Goal: Transaction & Acquisition: Subscribe to service/newsletter

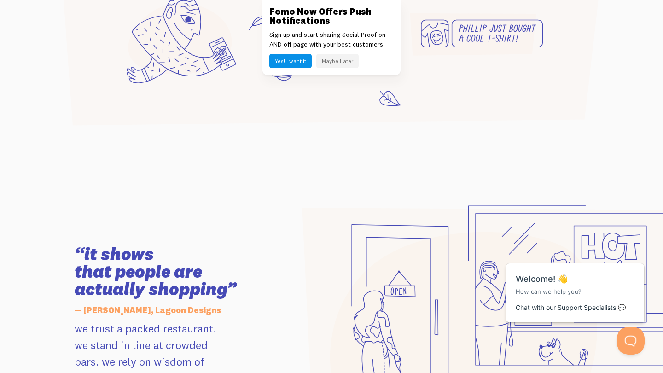
scroll to position [770, 0]
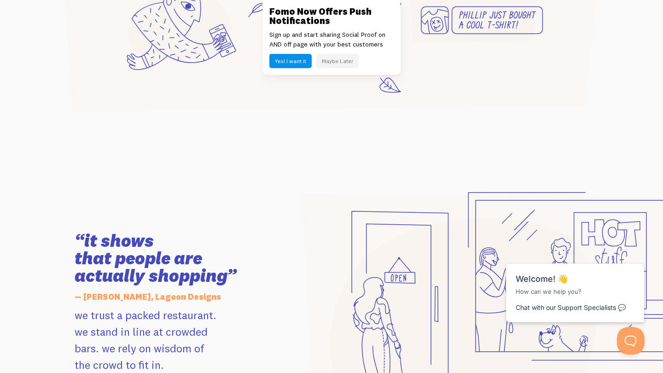
click at [340, 64] on button "Maybe Later" at bounding box center [337, 61] width 42 height 14
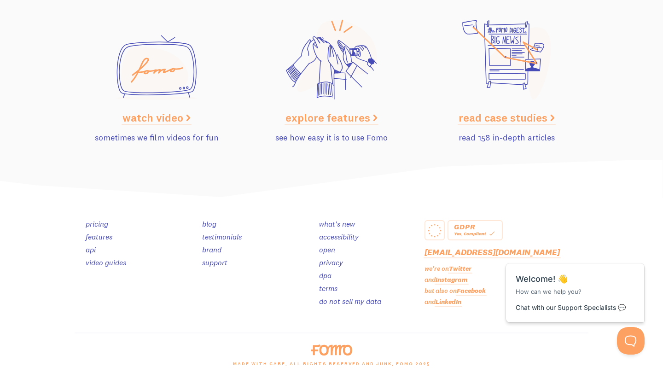
scroll to position [4623, 0]
click at [104, 233] on link "features" at bounding box center [99, 236] width 27 height 9
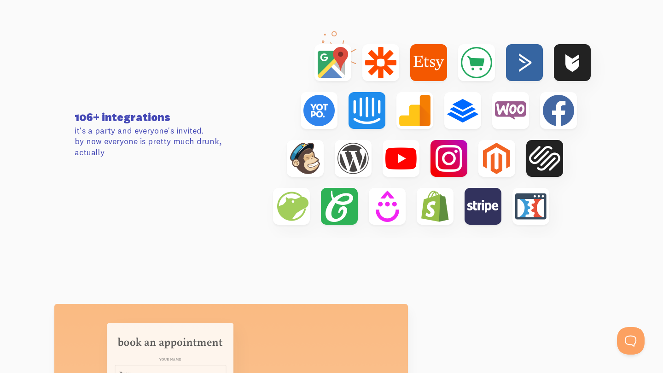
scroll to position [3061, 0]
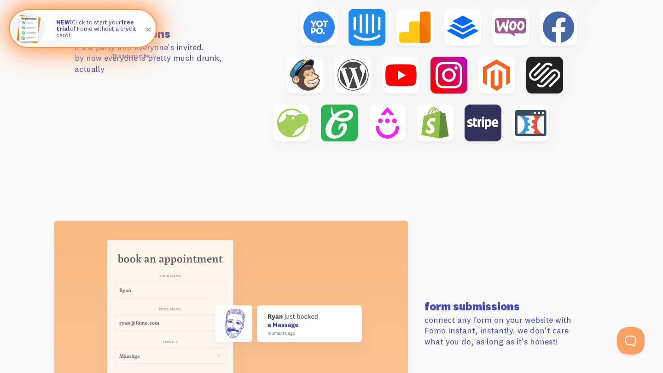
click at [118, 32] on p "NEW! Click to start your free trial of Fomo without a credit card!" at bounding box center [101, 29] width 90 height 20
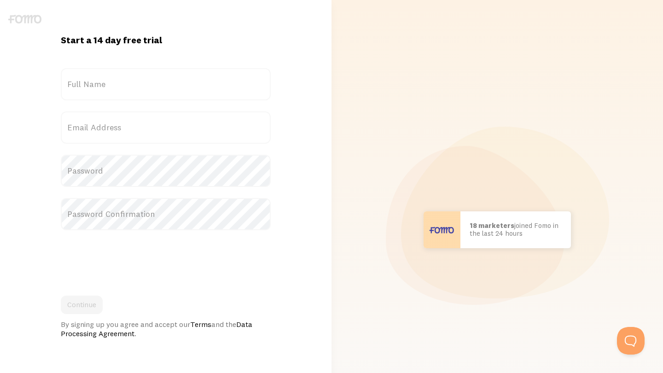
click at [121, 87] on label "Full Name" at bounding box center [166, 84] width 210 height 32
click at [121, 87] on input "Full Name" at bounding box center [166, 84] width 210 height 32
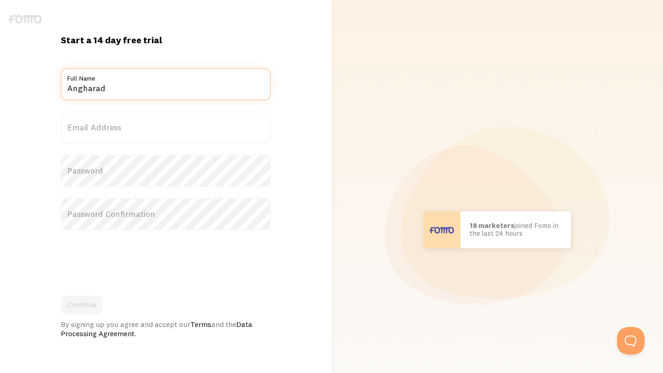
type input "Angharad"
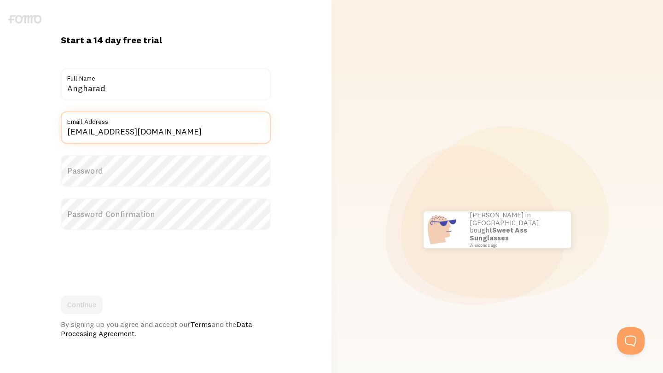
type input "support@angharadsage.com"
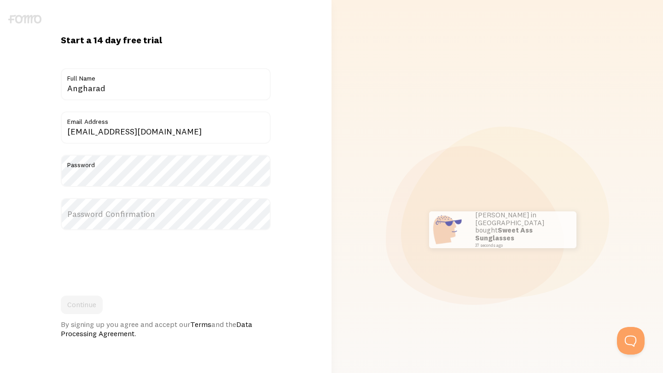
click at [101, 215] on label "Password Confirmation" at bounding box center [166, 214] width 210 height 32
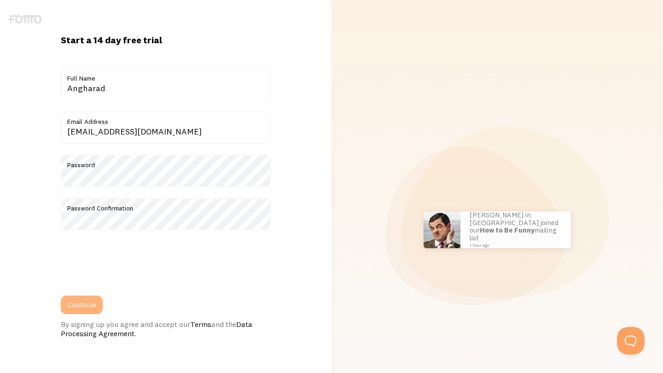
click at [85, 301] on button "Continue" at bounding box center [82, 304] width 42 height 18
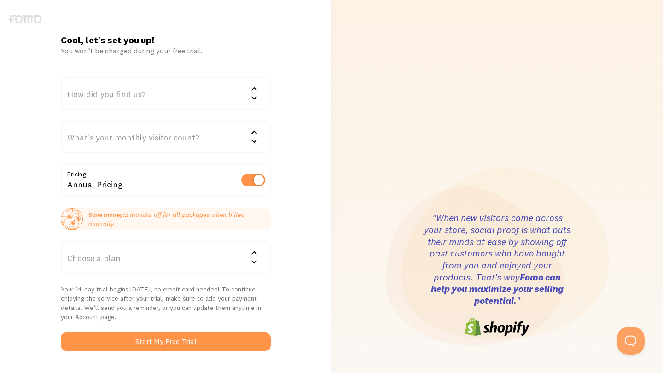
click at [196, 89] on div "How did you find us?" at bounding box center [166, 93] width 210 height 32
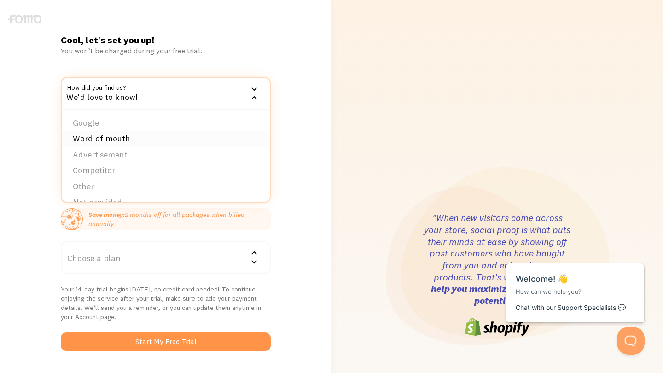
click at [117, 131] on li "Word of mouth" at bounding box center [166, 139] width 208 height 16
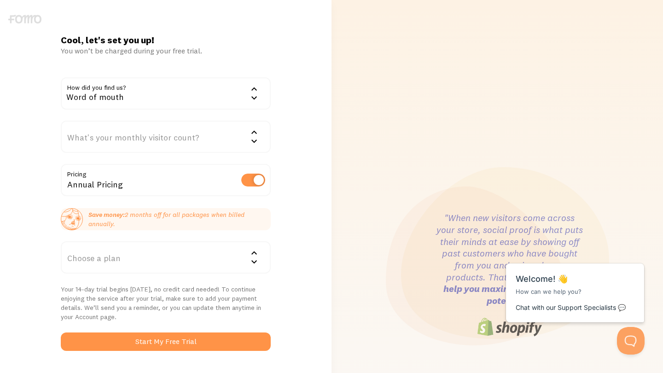
click at [131, 95] on div "Word of mouth" at bounding box center [166, 93] width 210 height 32
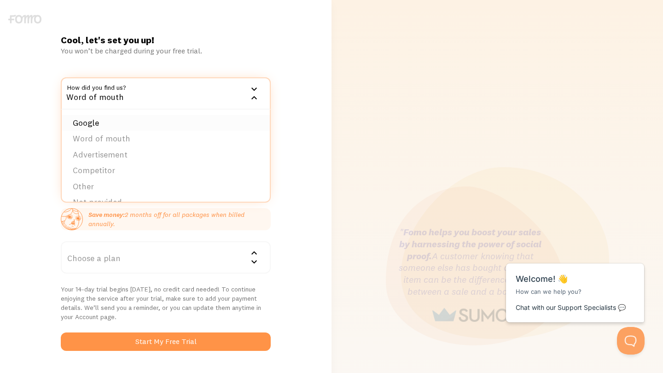
click at [99, 119] on li "Google" at bounding box center [166, 123] width 208 height 16
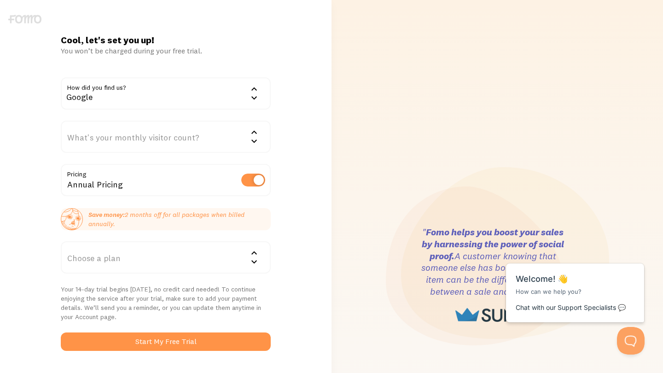
click at [169, 142] on div "What's your monthly visitor count?" at bounding box center [166, 137] width 210 height 32
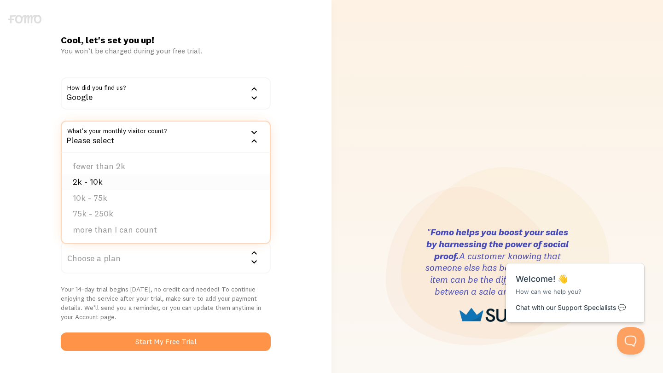
click at [105, 184] on li "2k - 10k" at bounding box center [166, 182] width 208 height 16
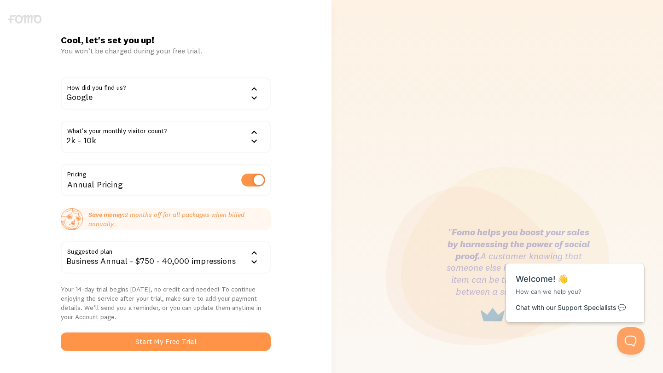
click at [216, 133] on div "2k - 10k" at bounding box center [166, 137] width 210 height 32
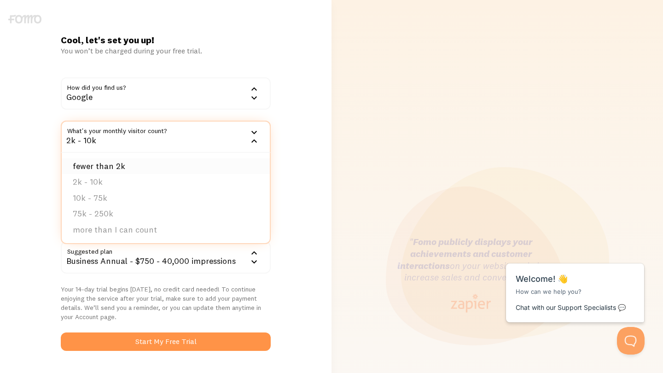
click at [139, 162] on li "fewer than 2k" at bounding box center [166, 166] width 208 height 16
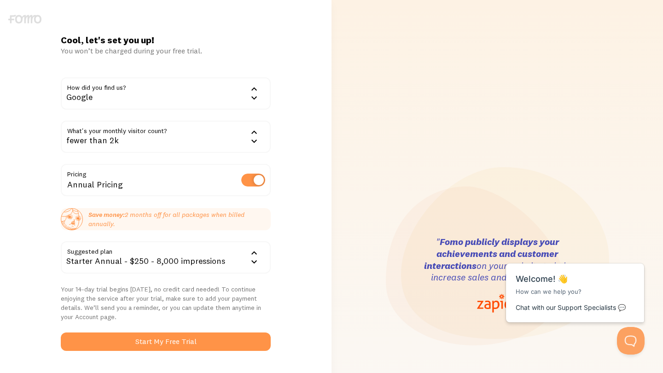
click at [206, 134] on div "fewer than 2k" at bounding box center [166, 137] width 210 height 32
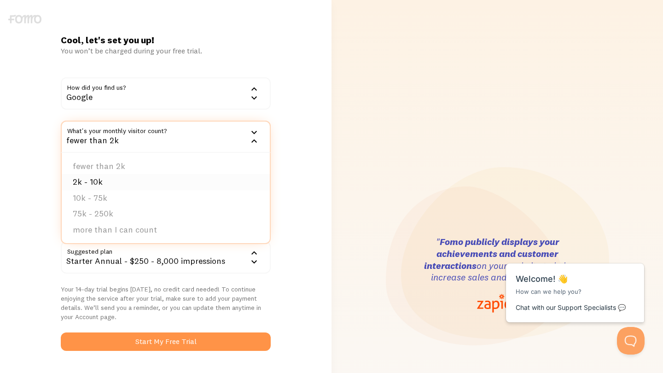
click at [149, 180] on li "2k - 10k" at bounding box center [166, 182] width 208 height 16
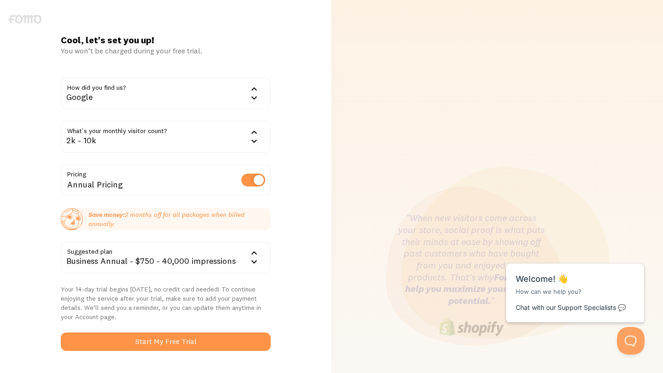
scroll to position [29, 0]
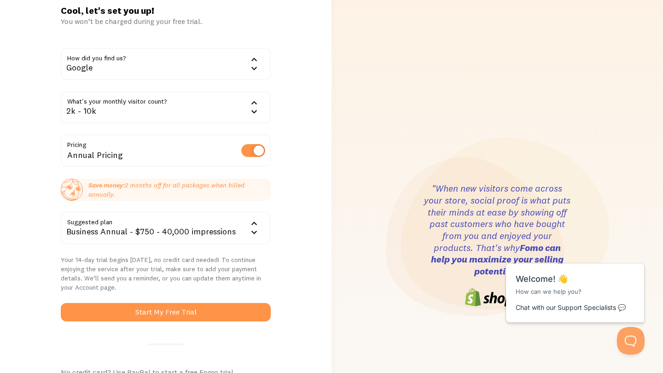
click at [247, 145] on label at bounding box center [253, 150] width 24 height 13
click at [247, 145] on input "checkbox" at bounding box center [253, 150] width 24 height 13
click at [251, 151] on label at bounding box center [253, 150] width 24 height 13
click at [251, 151] on input "checkbox" at bounding box center [253, 150] width 24 height 13
click at [239, 112] on div "2k - 10k" at bounding box center [166, 107] width 210 height 32
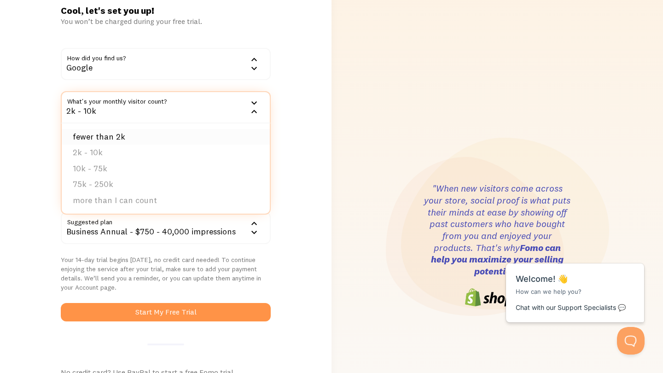
click at [169, 139] on li "fewer than 2k" at bounding box center [166, 137] width 208 height 16
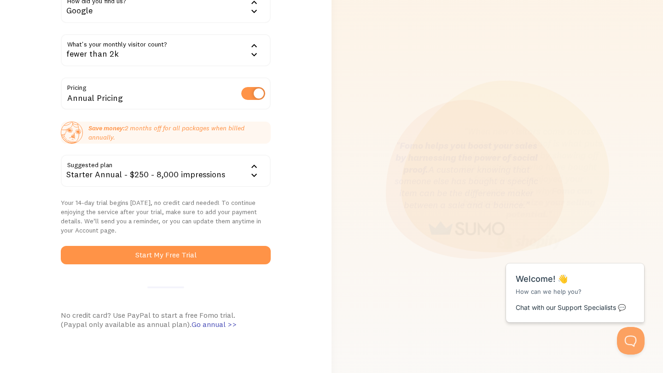
scroll to position [91, 0]
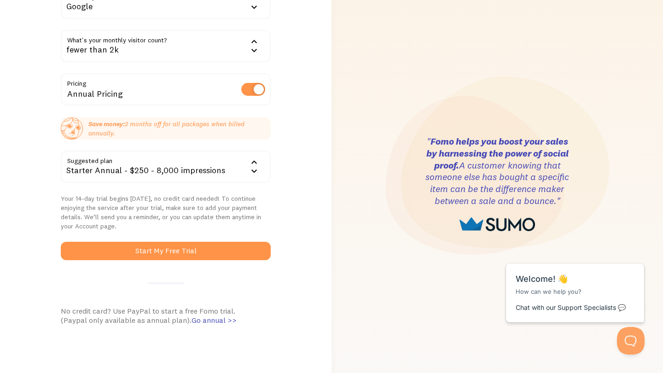
click at [221, 155] on div "Starter Annual - $250 - 8,000 impressions" at bounding box center [166, 167] width 210 height 32
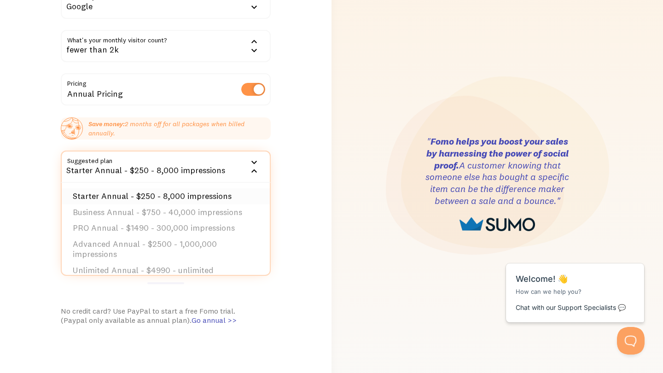
click at [199, 194] on li "Starter Annual - $250 - 8,000 impressions" at bounding box center [166, 196] width 208 height 16
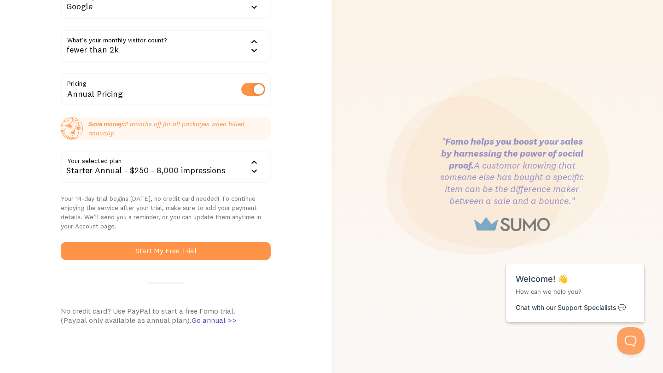
click at [255, 95] on label at bounding box center [253, 89] width 24 height 13
click at [255, 95] on input "checkbox" at bounding box center [253, 89] width 24 height 13
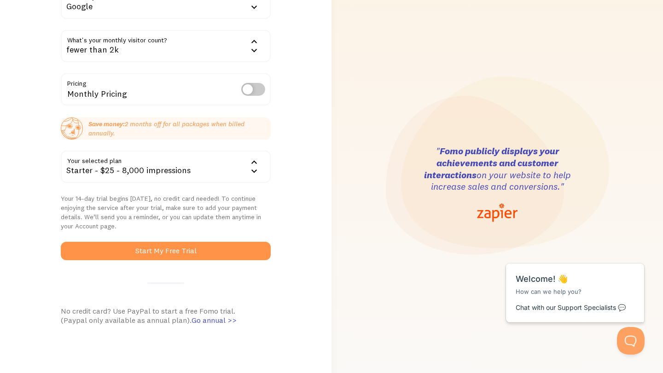
click at [252, 88] on label at bounding box center [253, 89] width 24 height 13
click at [252, 88] on input "checkbox" at bounding box center [253, 89] width 24 height 13
click at [252, 88] on label at bounding box center [253, 89] width 24 height 13
click at [252, 88] on input "checkbox" at bounding box center [253, 89] width 24 height 13
checkbox input "false"
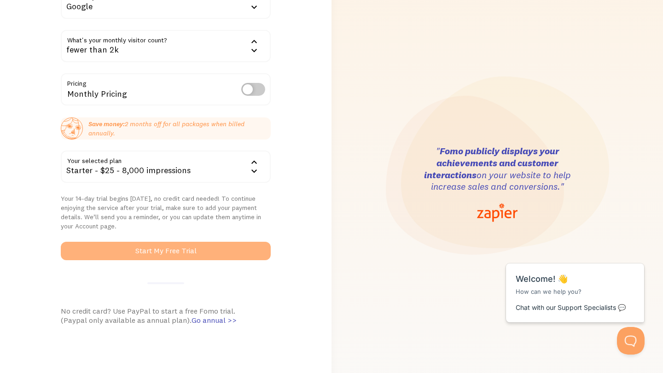
click at [207, 248] on button "Start My Free Trial" at bounding box center [166, 251] width 210 height 18
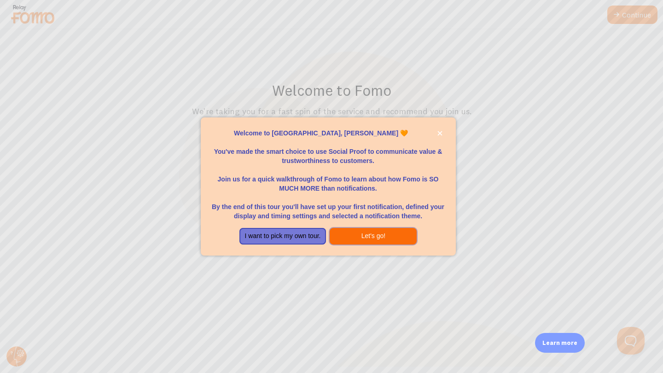
click at [366, 231] on button "Let's go!" at bounding box center [373, 236] width 87 height 17
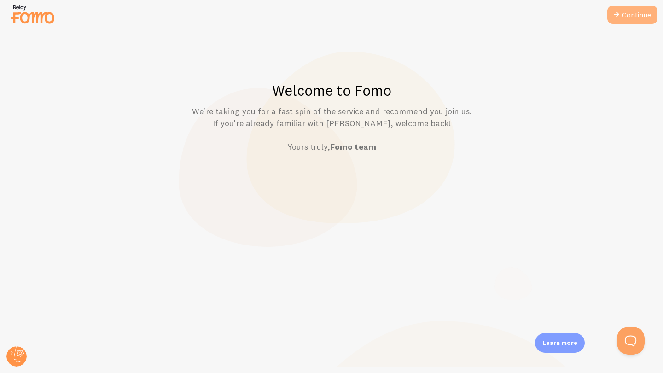
click at [637, 19] on link "Continue" at bounding box center [632, 15] width 50 height 18
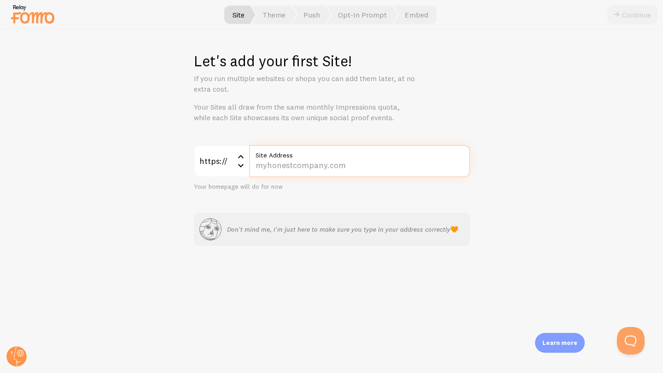
click at [284, 166] on input "Site Address" at bounding box center [359, 161] width 221 height 32
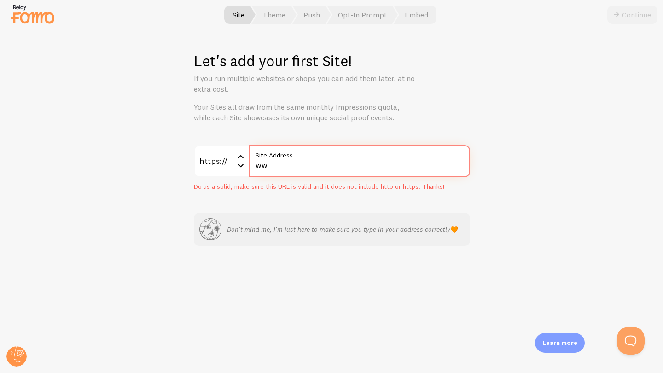
type input "w"
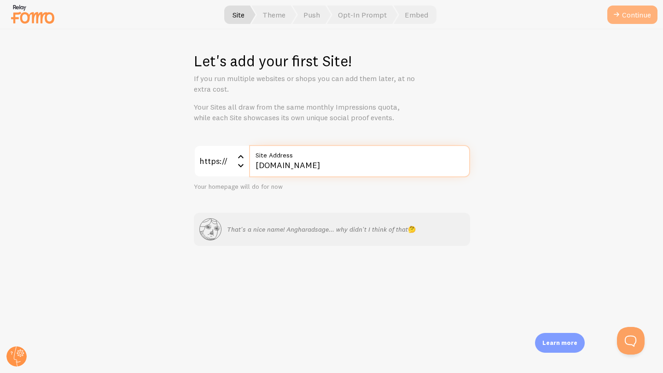
type input "[DOMAIN_NAME]"
click at [629, 17] on button "Continue" at bounding box center [632, 15] width 50 height 18
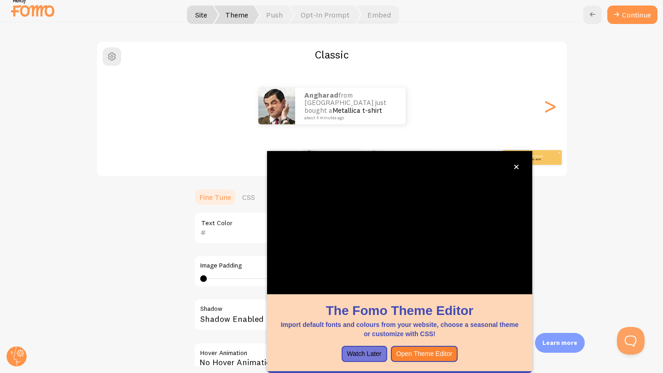
scroll to position [60, 0]
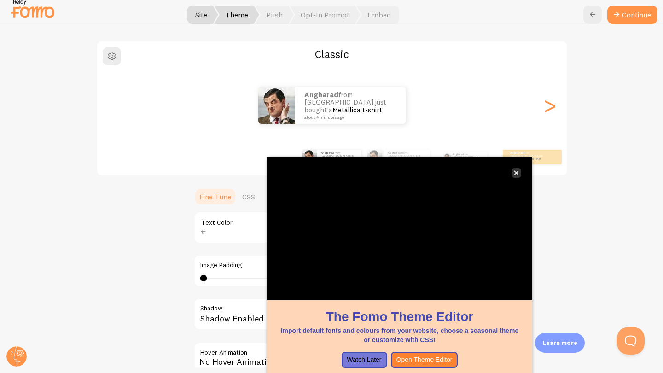
click at [516, 174] on icon "close," at bounding box center [516, 173] width 5 height 5
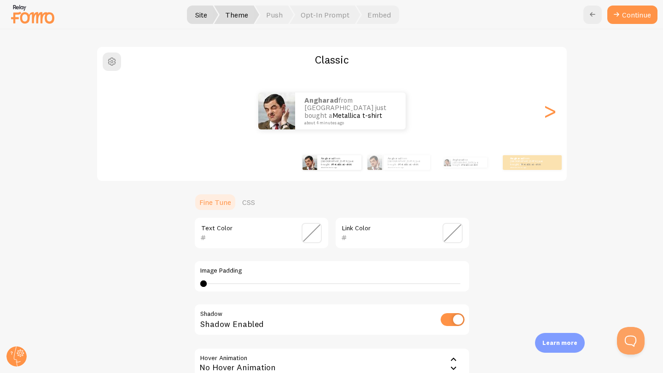
scroll to position [0, 0]
click at [546, 113] on div ">" at bounding box center [549, 111] width 11 height 66
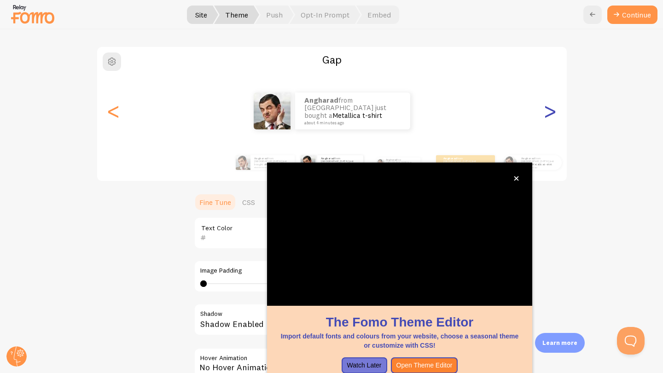
scroll to position [10, 0]
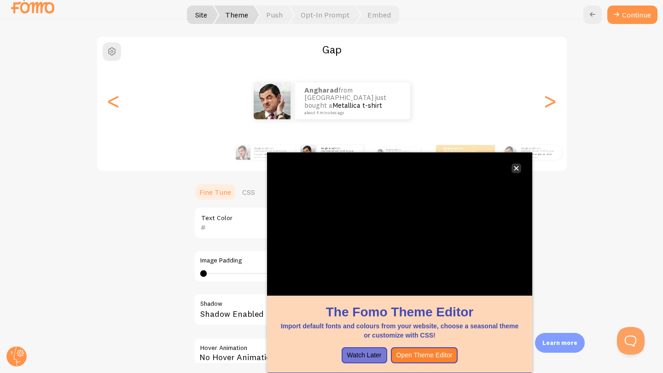
click at [516, 167] on icon "close," at bounding box center [516, 168] width 5 height 5
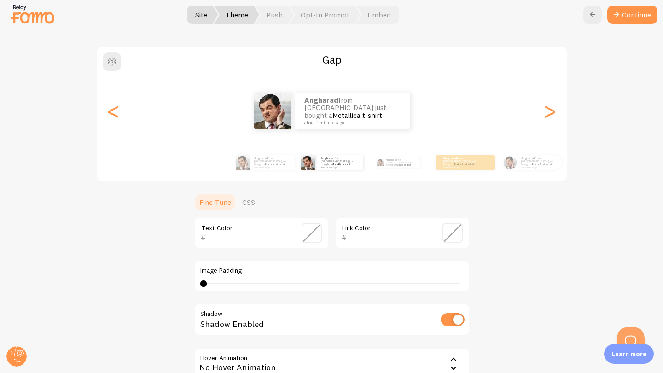
scroll to position [0, 0]
click at [551, 103] on div ">" at bounding box center [549, 111] width 11 height 66
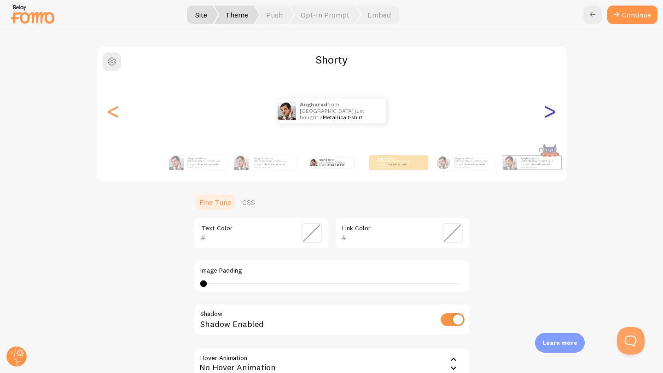
click at [551, 105] on div ">" at bounding box center [549, 111] width 11 height 66
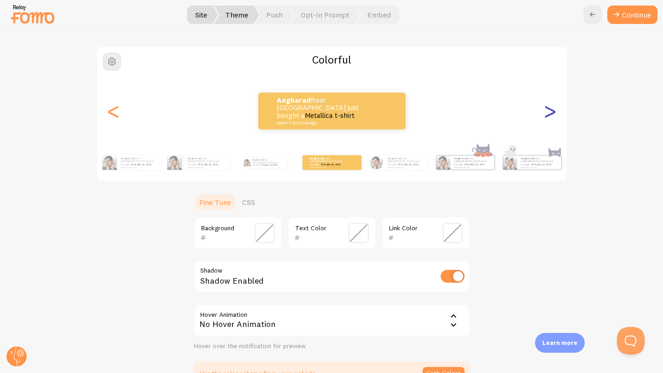
click at [551, 108] on div ">" at bounding box center [549, 111] width 11 height 66
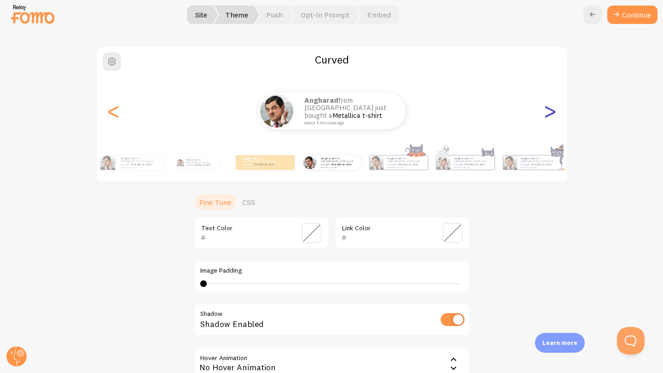
click at [551, 109] on div ">" at bounding box center [549, 111] width 11 height 66
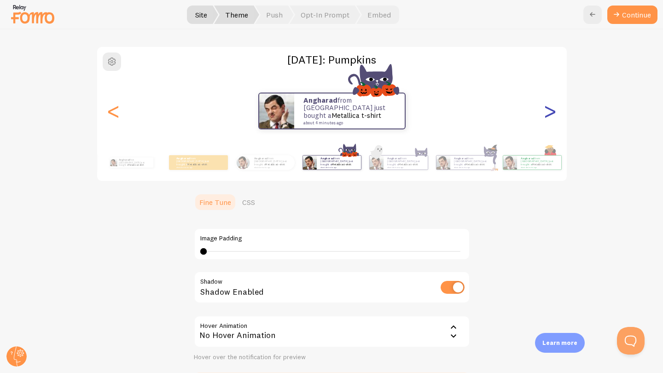
click at [551, 109] on div ">" at bounding box center [549, 111] width 11 height 66
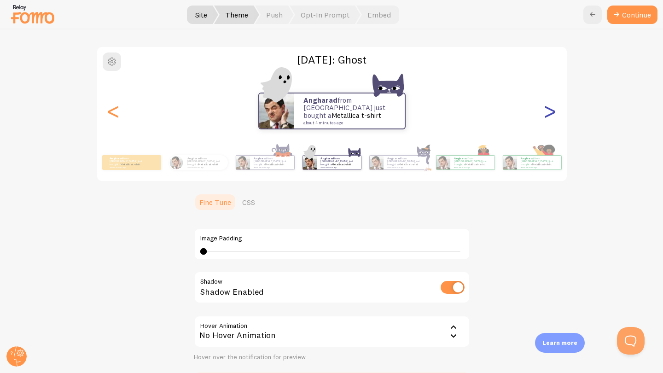
click at [551, 109] on div ">" at bounding box center [549, 111] width 11 height 66
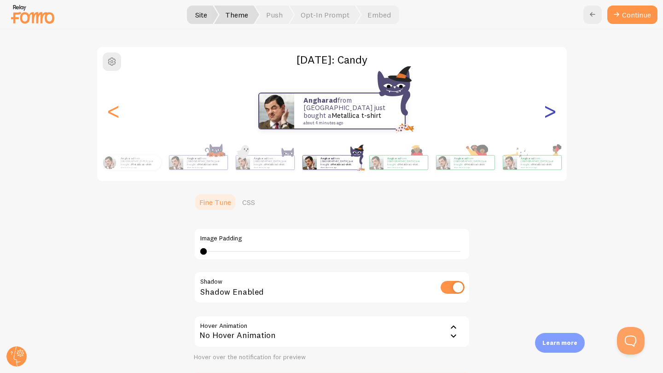
click at [551, 109] on div ">" at bounding box center [549, 111] width 11 height 66
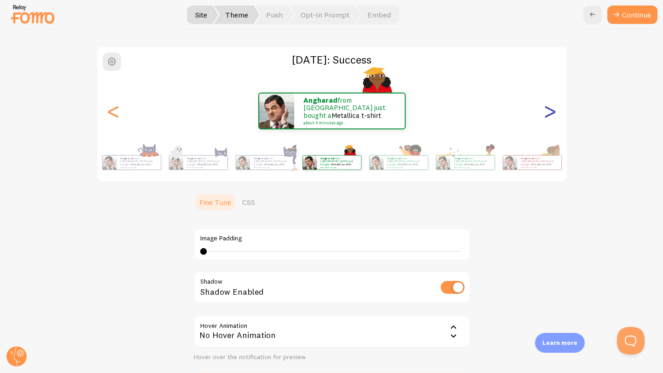
click at [551, 109] on div ">" at bounding box center [549, 111] width 11 height 66
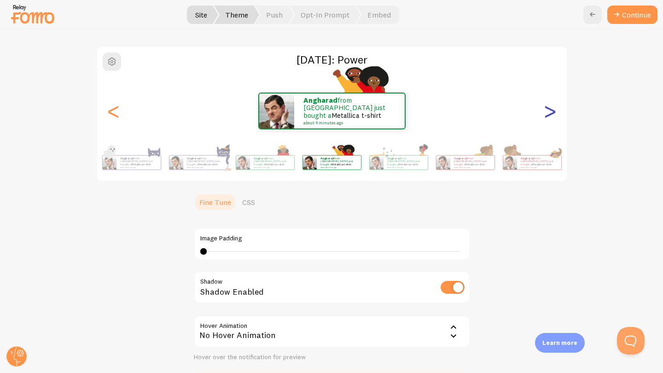
click at [551, 109] on div ">" at bounding box center [549, 111] width 11 height 66
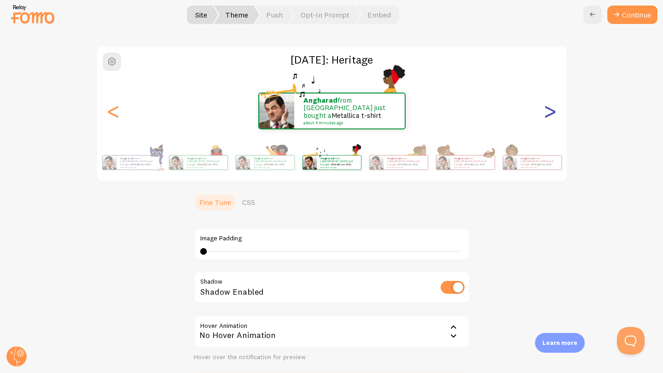
click at [551, 109] on div ">" at bounding box center [549, 111] width 11 height 66
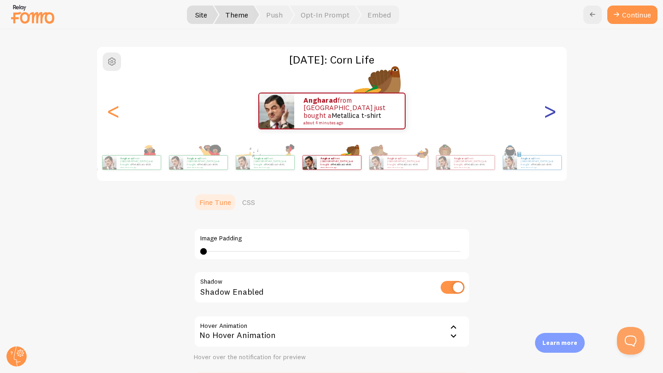
click at [551, 109] on div ">" at bounding box center [549, 111] width 11 height 66
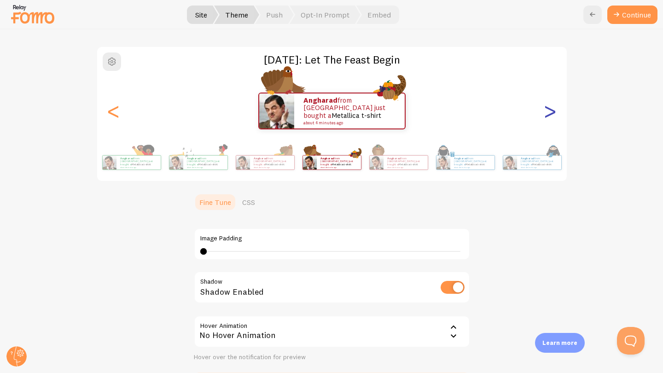
click at [551, 109] on div ">" at bounding box center [549, 111] width 11 height 66
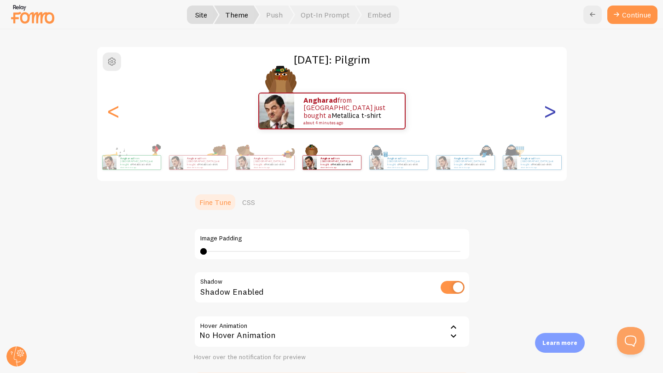
click at [551, 109] on div ">" at bounding box center [549, 111] width 11 height 66
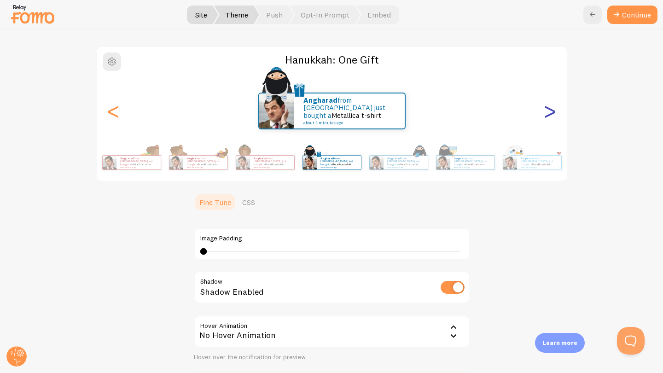
click at [551, 109] on div ">" at bounding box center [549, 111] width 11 height 66
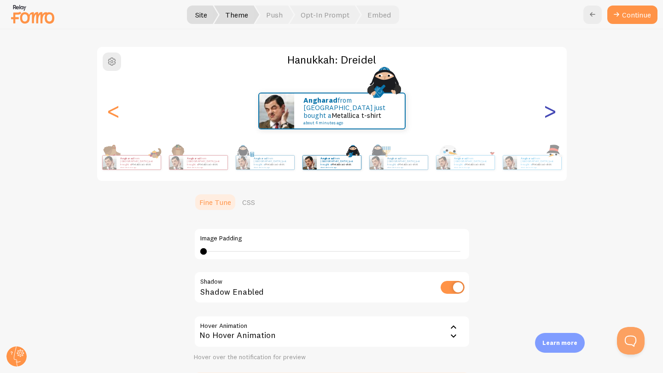
click at [551, 109] on div ">" at bounding box center [549, 111] width 11 height 66
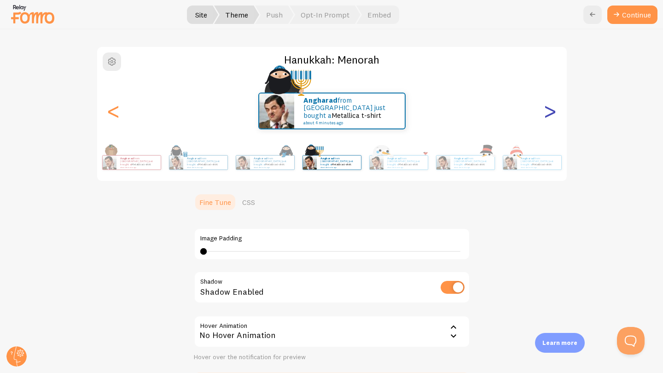
click at [551, 109] on div ">" at bounding box center [549, 111] width 11 height 66
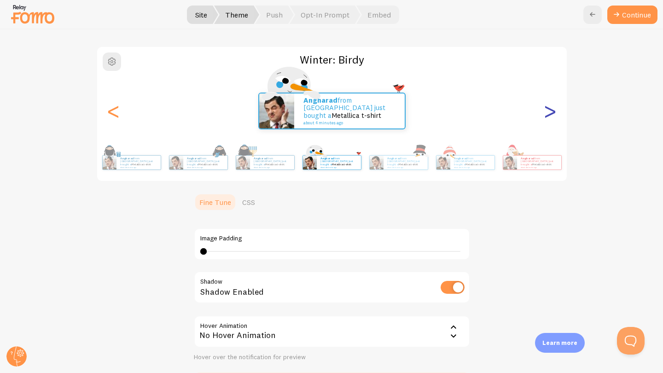
click at [551, 109] on div ">" at bounding box center [549, 111] width 11 height 66
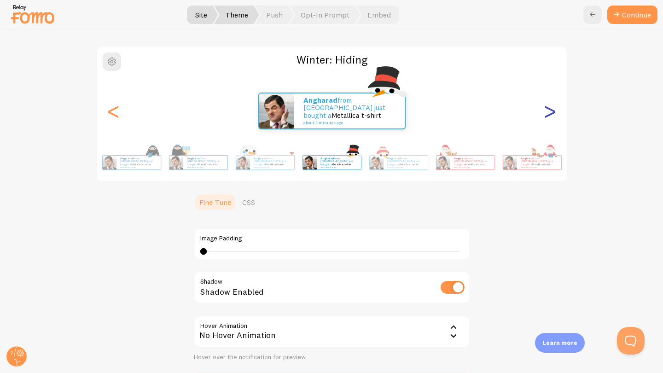
click at [551, 109] on div ">" at bounding box center [549, 111] width 11 height 66
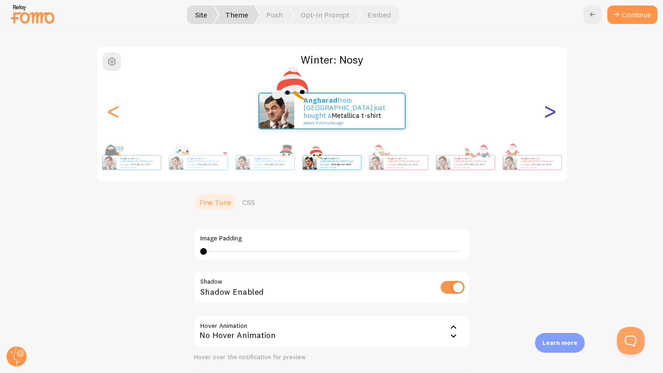
click at [551, 109] on div ">" at bounding box center [549, 111] width 11 height 66
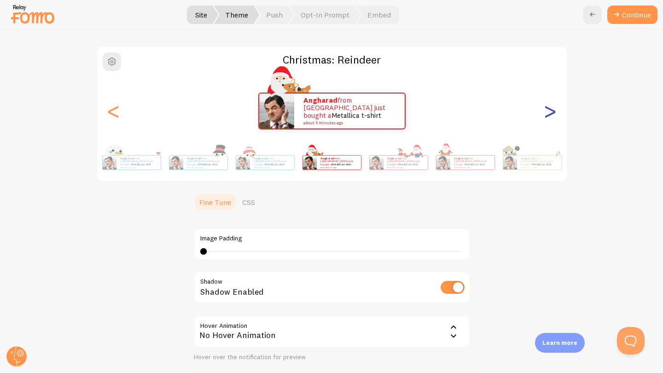
click at [551, 109] on div ">" at bounding box center [549, 111] width 11 height 66
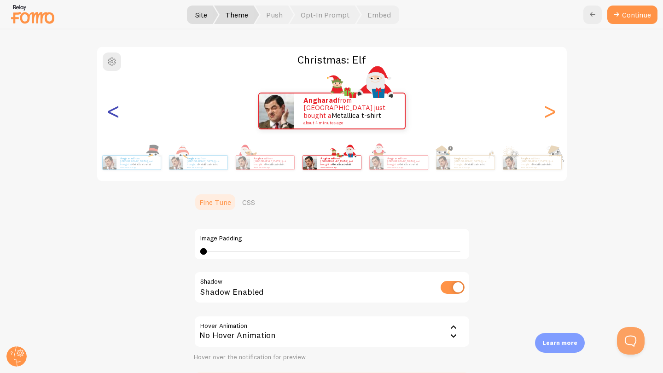
click at [110, 113] on div "<" at bounding box center [113, 111] width 11 height 66
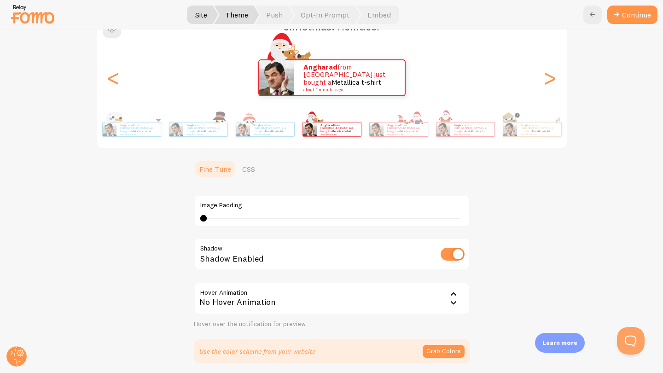
scroll to position [93, 0]
drag, startPoint x: 205, startPoint y: 217, endPoint x: 238, endPoint y: 217, distance: 33.6
click at [239, 217] on div at bounding box center [239, 218] width 6 height 6
drag, startPoint x: 243, startPoint y: 216, endPoint x: 209, endPoint y: 216, distance: 34.1
click at [235, 216] on div at bounding box center [238, 218] width 6 height 6
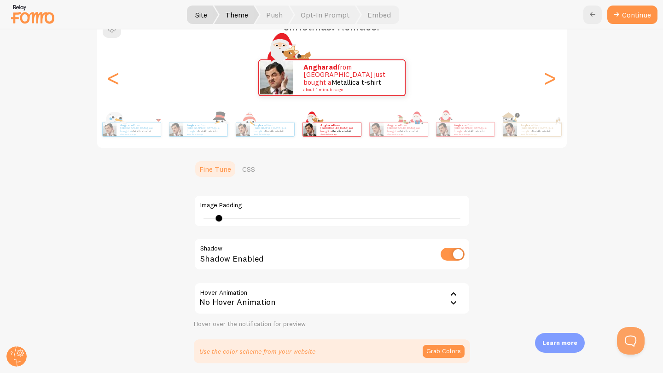
drag, startPoint x: 209, startPoint y: 216, endPoint x: 283, endPoint y: 216, distance: 73.2
click at [222, 216] on div at bounding box center [218, 218] width 6 height 6
type input "0"
drag, startPoint x: 282, startPoint y: 216, endPoint x: 205, endPoint y: 217, distance: 76.9
click at [212, 217] on div at bounding box center [215, 218] width 6 height 6
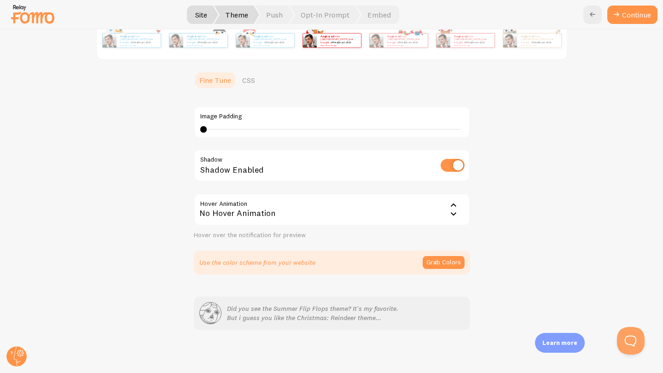
scroll to position [181, 0]
click at [452, 215] on icon at bounding box center [453, 214] width 11 height 11
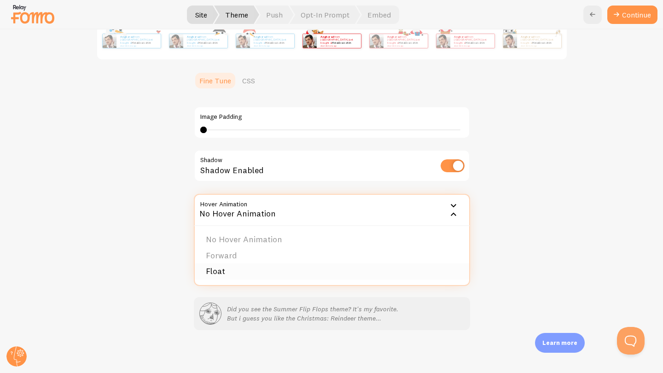
click at [324, 267] on li "Float" at bounding box center [332, 271] width 274 height 16
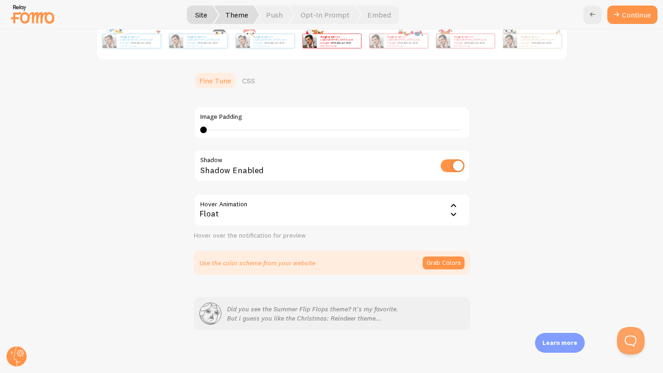
scroll to position [1, 0]
click at [454, 259] on button "Grab Colors" at bounding box center [444, 262] width 42 height 13
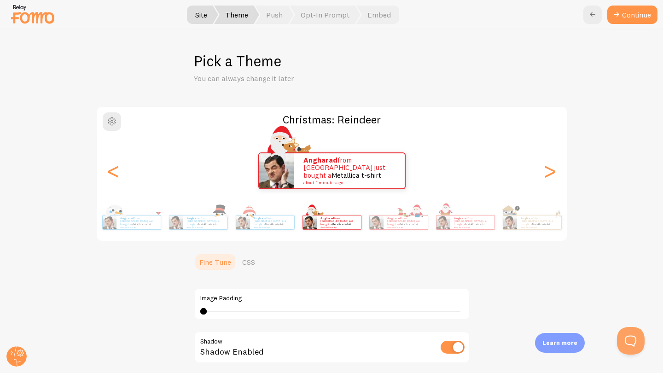
scroll to position [0, 0]
click at [631, 18] on button "Continue" at bounding box center [632, 15] width 50 height 18
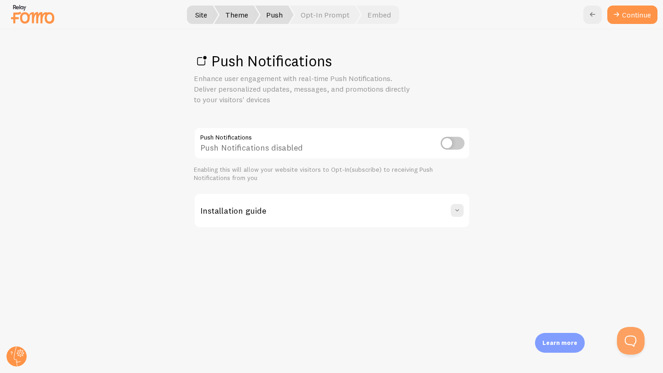
click at [452, 138] on input "checkbox" at bounding box center [452, 143] width 24 height 13
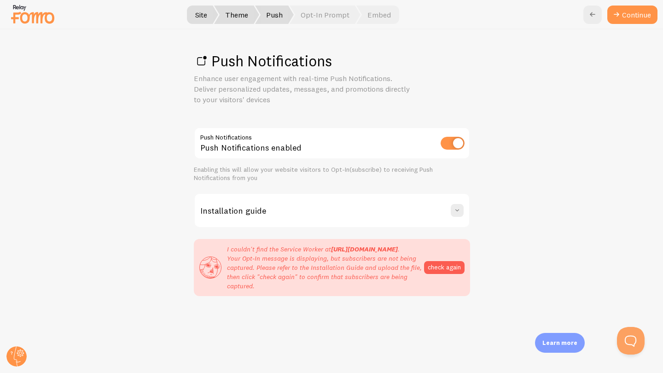
click at [457, 142] on input "checkbox" at bounding box center [452, 143] width 24 height 13
checkbox input "false"
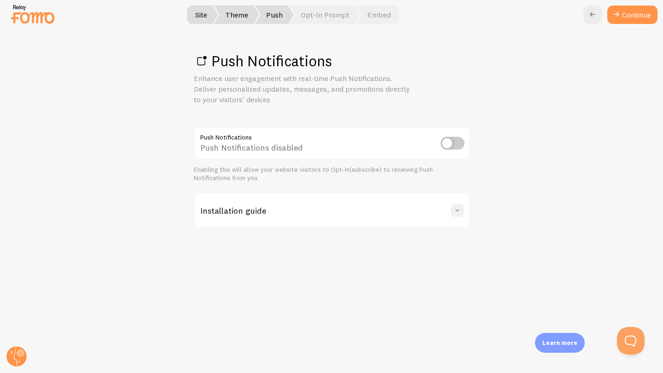
click at [456, 209] on span at bounding box center [456, 210] width 9 height 9
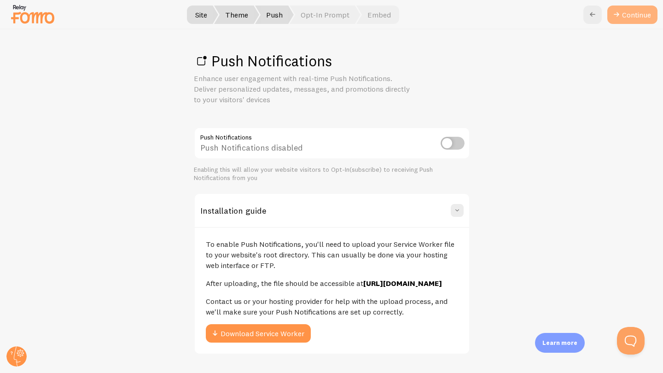
click at [616, 22] on link "Continue" at bounding box center [632, 15] width 50 height 18
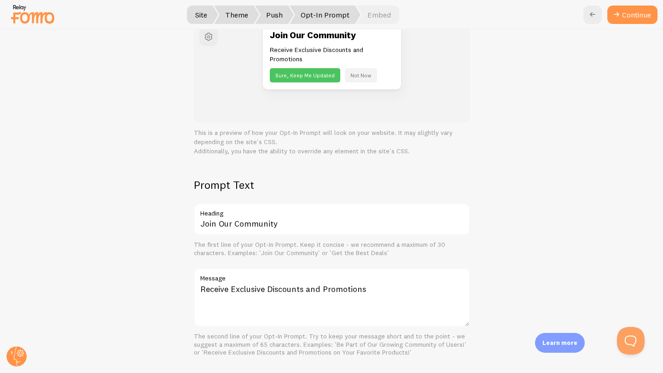
scroll to position [36, 0]
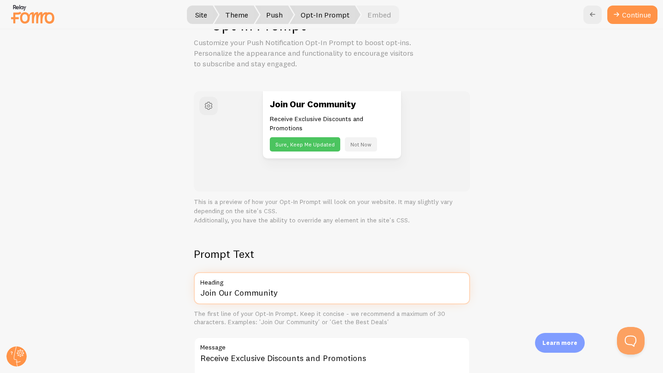
click at [266, 299] on input "Join Our Community" at bounding box center [332, 288] width 276 height 32
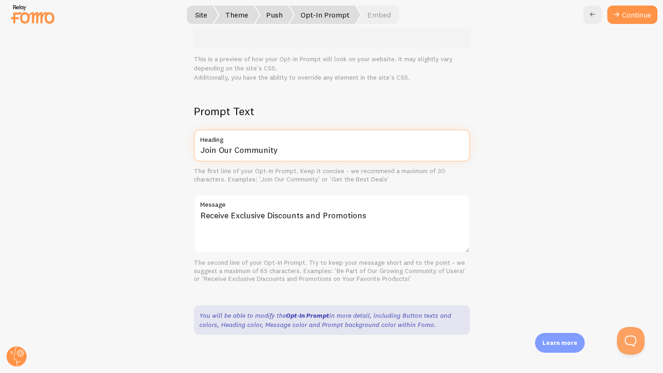
scroll to position [178, 0]
drag, startPoint x: 235, startPoint y: 145, endPoint x: 362, endPoint y: 155, distance: 127.4
click at [362, 155] on input "Join Our Community" at bounding box center [332, 146] width 276 height 32
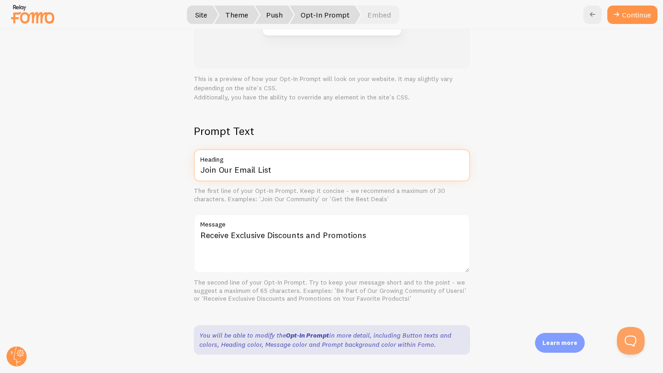
scroll to position [169, 0]
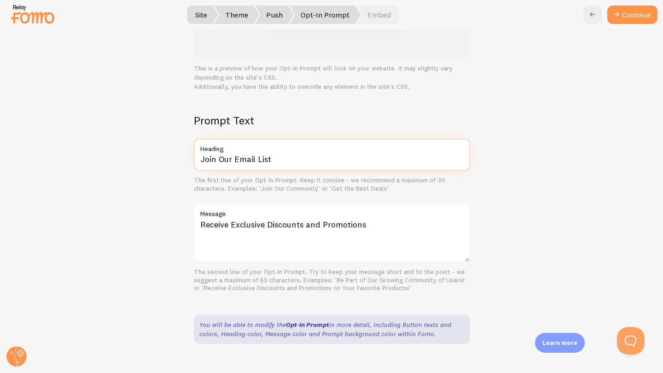
type input "Join Our Email List"
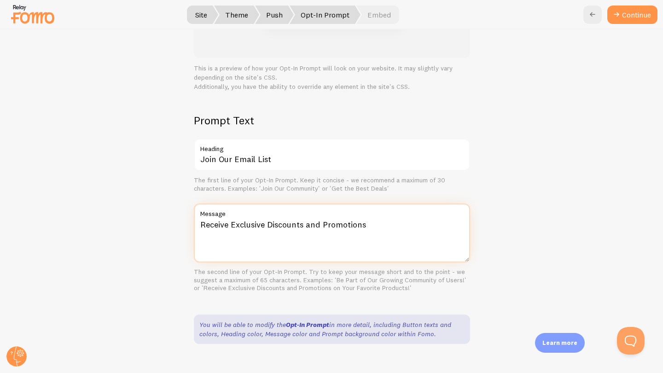
drag, startPoint x: 267, startPoint y: 220, endPoint x: 437, endPoint y: 240, distance: 171.1
click at [437, 240] on textarea "Receive Exclusive Discounts and Promotions" at bounding box center [332, 232] width 276 height 59
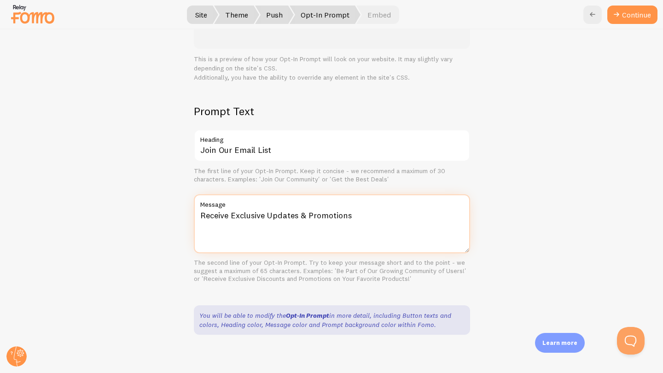
scroll to position [0, 0]
type textarea "Receive Exclusive Updates & Promotions"
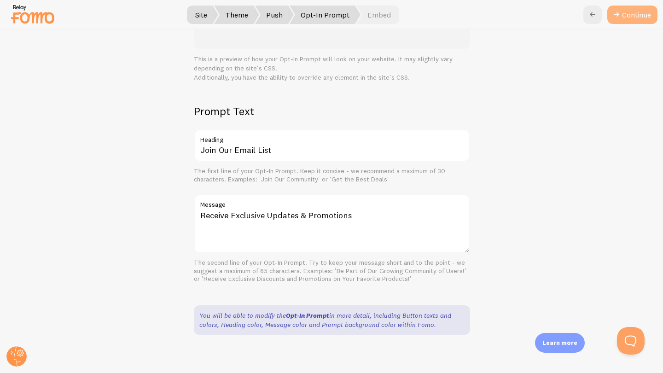
click at [638, 6] on button "Continue" at bounding box center [632, 15] width 50 height 18
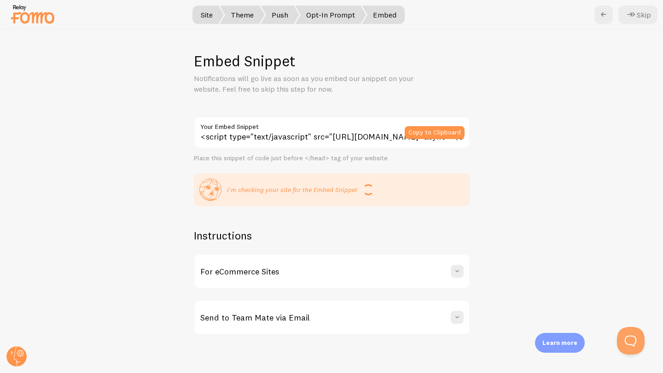
click at [244, 15] on span "Theme" at bounding box center [242, 15] width 45 height 18
click at [435, 129] on button "Copy to Clipboard" at bounding box center [435, 132] width 60 height 13
click at [578, 203] on div "Embed Snippet Notifications will go live as soon as you embed our snippet on yo…" at bounding box center [331, 200] width 662 height 343
click at [643, 17] on button "Skip" at bounding box center [637, 15] width 39 height 18
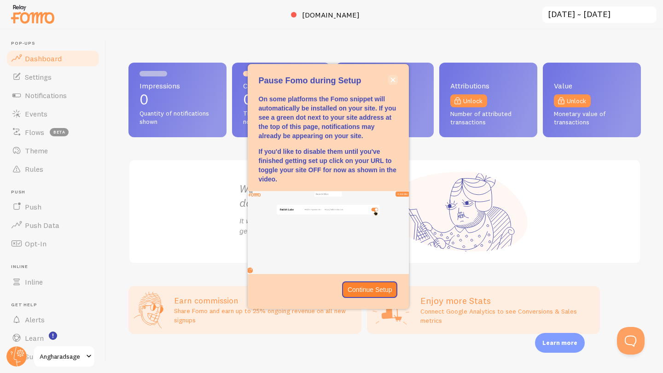
click at [394, 82] on icon "close," at bounding box center [392, 79] width 5 height 5
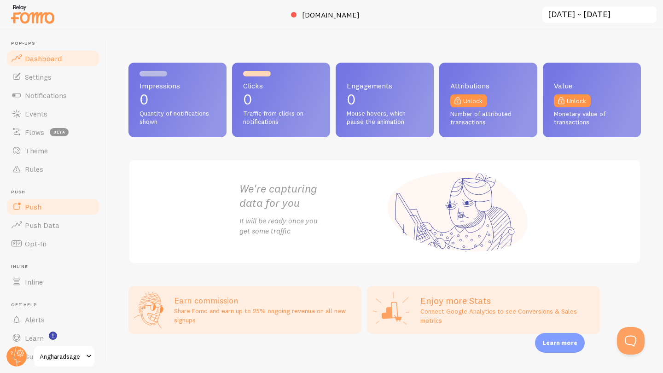
click at [42, 210] on link "Push" at bounding box center [53, 206] width 95 height 18
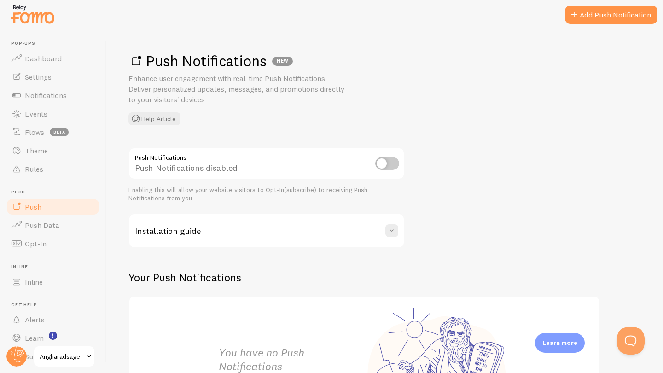
click at [384, 168] on div at bounding box center [387, 163] width 24 height 13
click at [382, 163] on input "checkbox" at bounding box center [387, 163] width 24 height 13
checkbox input "true"
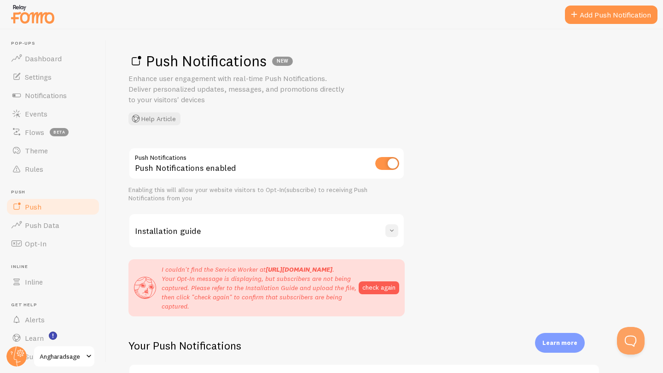
click at [391, 234] on button at bounding box center [391, 230] width 13 height 13
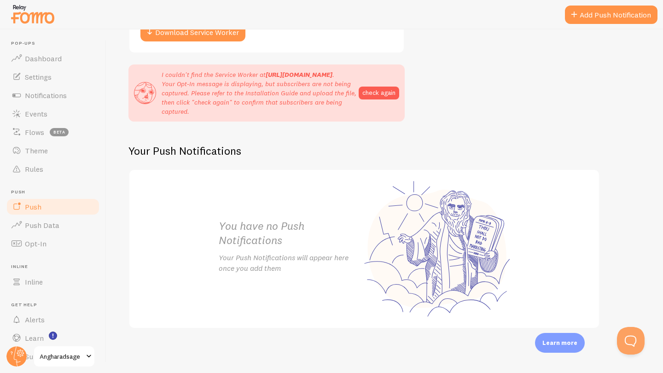
scroll to position [333, 0]
click at [53, 220] on span "Push Data" at bounding box center [42, 224] width 35 height 9
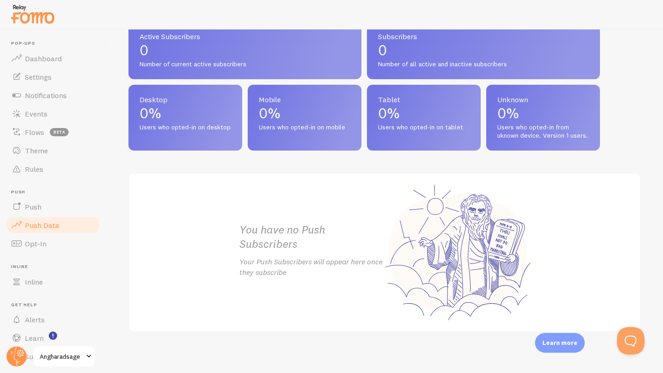
scroll to position [409, 0]
click at [35, 202] on link "Push" at bounding box center [53, 206] width 95 height 18
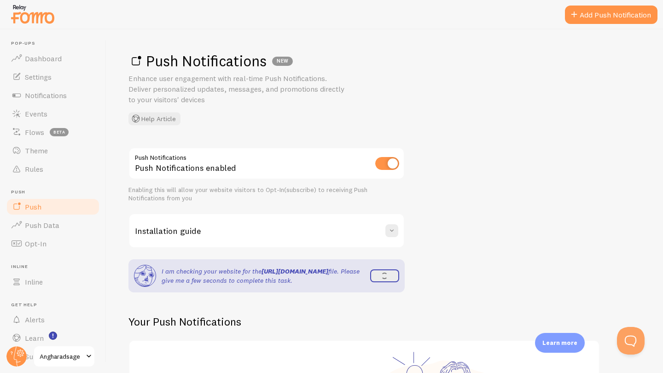
click at [392, 170] on div at bounding box center [387, 163] width 24 height 13
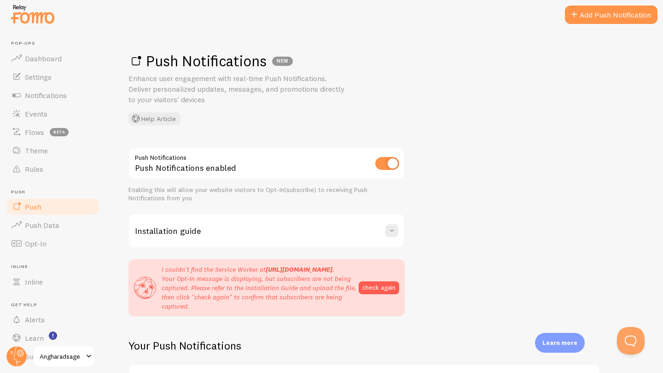
click at [392, 160] on input "checkbox" at bounding box center [387, 163] width 24 height 13
checkbox input "false"
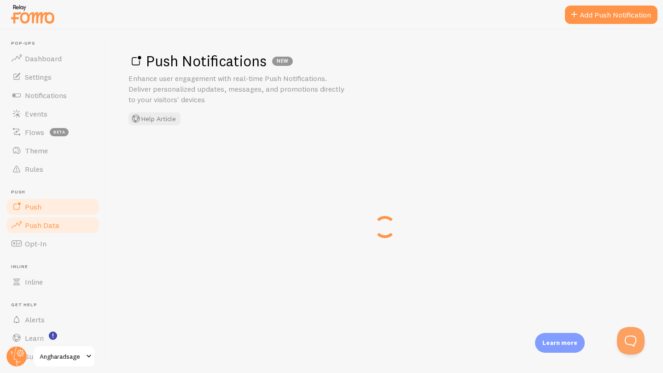
click at [59, 223] on link "Push Data" at bounding box center [53, 225] width 95 height 18
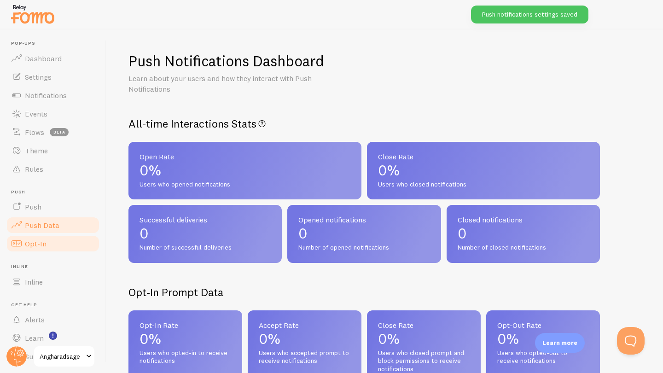
click at [35, 240] on span "Opt-In" at bounding box center [36, 243] width 22 height 9
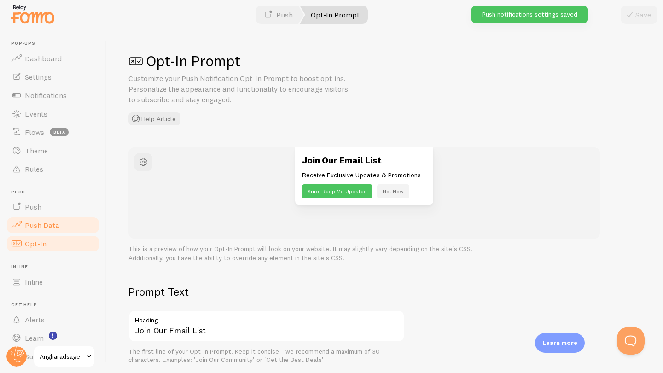
click at [46, 219] on link "Push Data" at bounding box center [53, 225] width 95 height 18
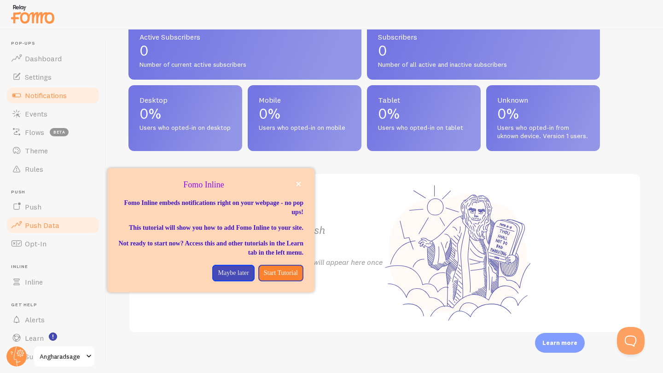
click at [46, 95] on span "Notifications" at bounding box center [46, 95] width 42 height 9
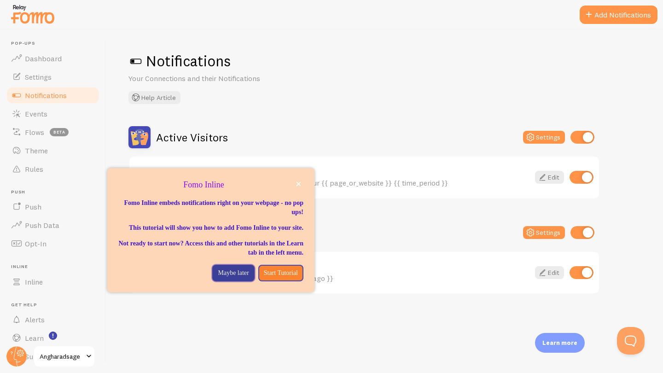
click at [220, 278] on p "Maybe later" at bounding box center [233, 272] width 31 height 9
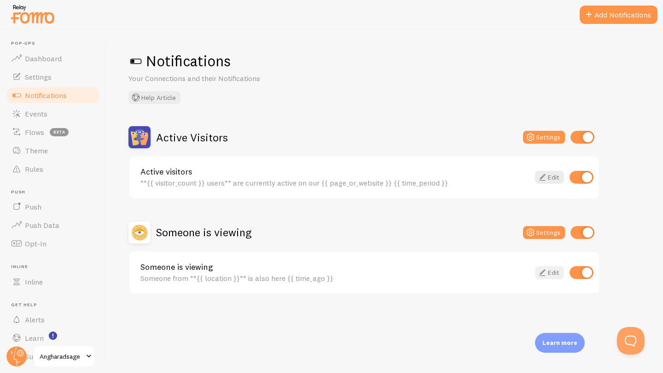
click at [549, 268] on link "Edit" at bounding box center [549, 272] width 29 height 13
click at [604, 30] on div "Notifications Your Connections and their Notifications Help Article Active Visi…" at bounding box center [384, 200] width 556 height 343
click at [604, 22] on button "Add Notifications" at bounding box center [618, 15] width 78 height 18
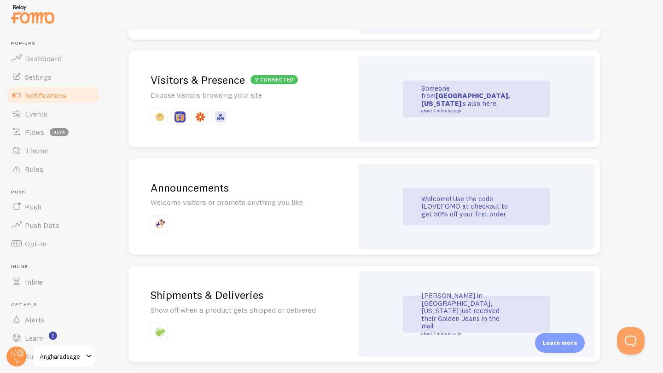
scroll to position [457, 0]
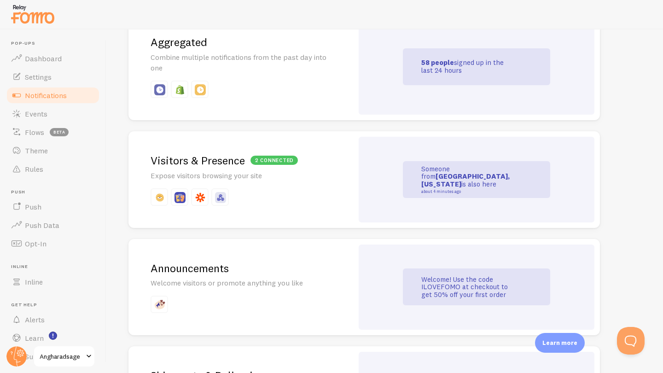
click at [327, 284] on div "Announcements Welcome visitors or promote anything you like" at bounding box center [240, 287] width 225 height 97
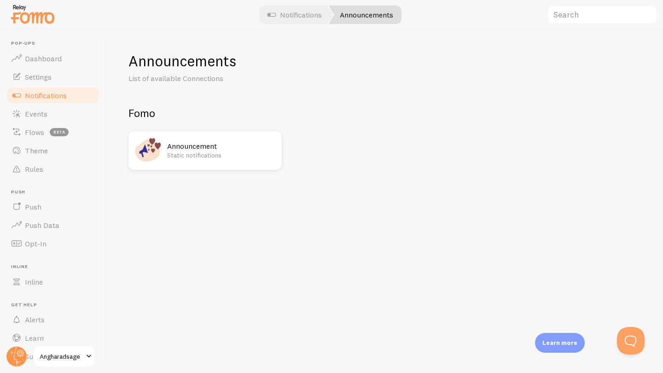
click at [226, 152] on p "Static notifications" at bounding box center [221, 155] width 109 height 9
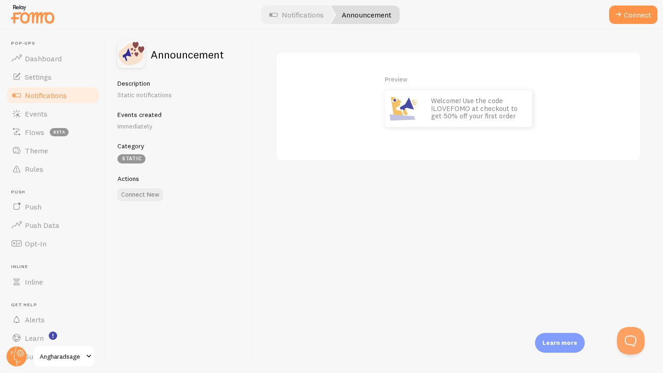
click at [458, 101] on p "Welcome! Use the code ILOVEFOMO at checkout to get 50% off your first order" at bounding box center [477, 108] width 92 height 23
click at [441, 107] on p "Welcome! Use the code ILOVEFOMO at checkout to get 50% off your first order" at bounding box center [477, 108] width 92 height 23
click at [640, 11] on button "Connect" at bounding box center [633, 15] width 48 height 18
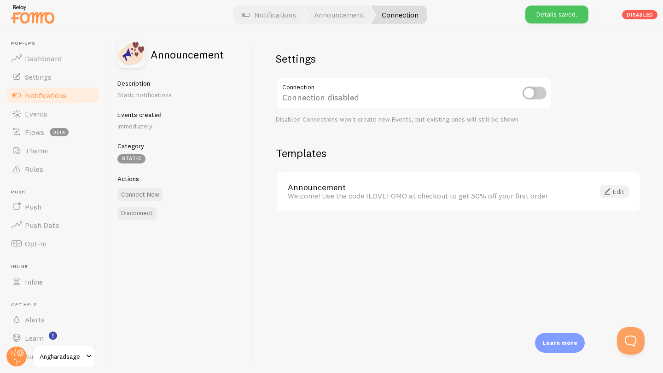
click at [609, 191] on span at bounding box center [607, 191] width 11 height 11
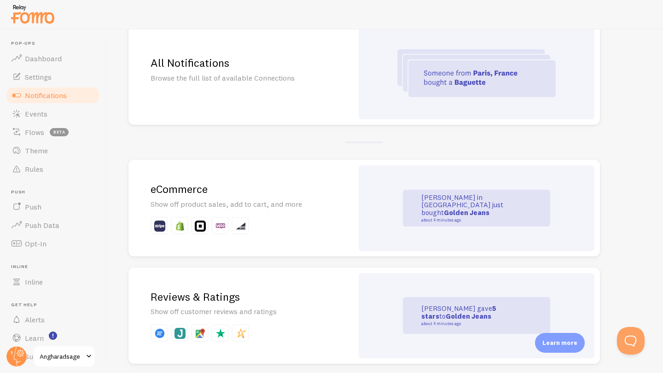
scroll to position [150, 0]
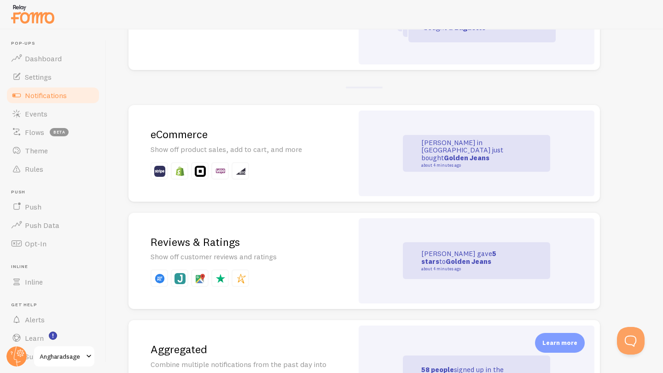
click at [283, 137] on h2 "eCommerce" at bounding box center [241, 134] width 180 height 14
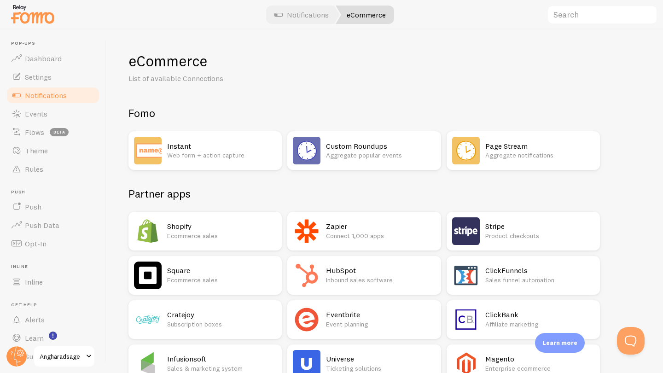
scroll to position [42, 0]
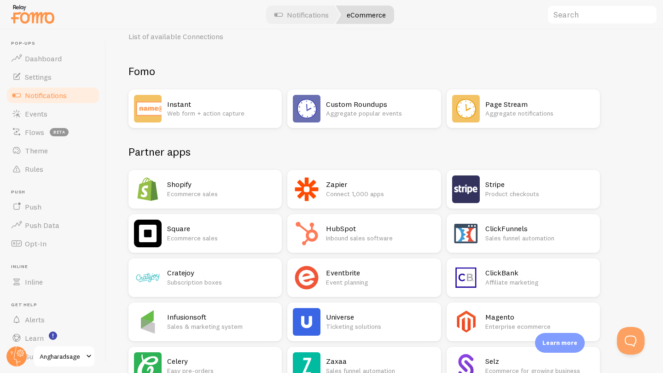
click at [539, 196] on p "Product checkouts" at bounding box center [539, 193] width 109 height 9
